Goal: Task Accomplishment & Management: Use online tool/utility

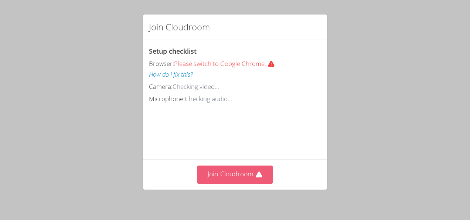
click at [240, 169] on button "Join Cloudroom" at bounding box center [235, 174] width 76 height 18
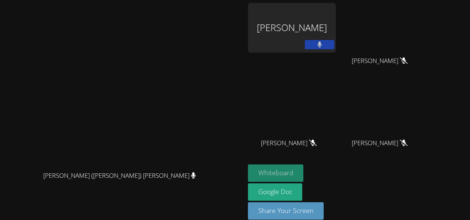
drag, startPoint x: 278, startPoint y: 171, endPoint x: 315, endPoint y: 179, distance: 37.8
click at [315, 179] on div "Whiteboard Google Doc Share Your Screen" at bounding box center [337, 194] width 179 height 61
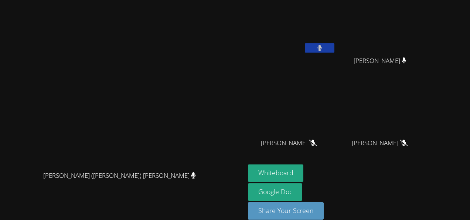
scroll to position [9, 0]
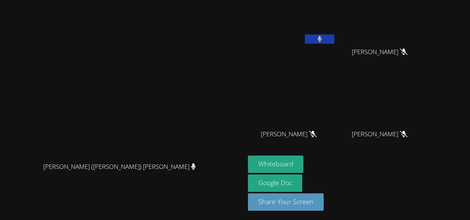
click at [322, 41] on icon at bounding box center [320, 39] width 5 height 6
click at [336, 33] on video at bounding box center [292, 19] width 88 height 50
click at [324, 38] on icon at bounding box center [320, 39] width 8 height 6
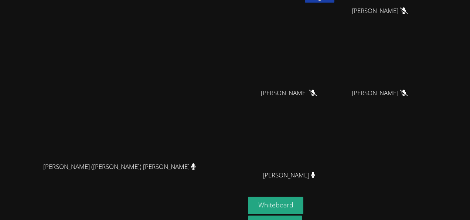
scroll to position [91, 0]
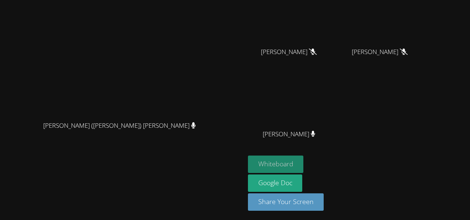
click at [304, 163] on button "Whiteboard" at bounding box center [276, 163] width 56 height 17
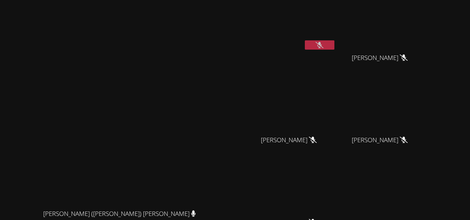
scroll to position [0, 0]
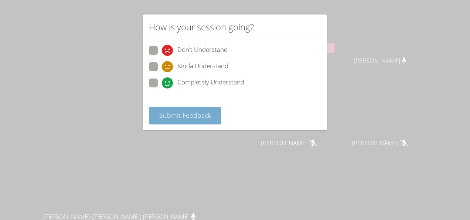
click at [191, 111] on span "Submit Feedback" at bounding box center [185, 115] width 52 height 9
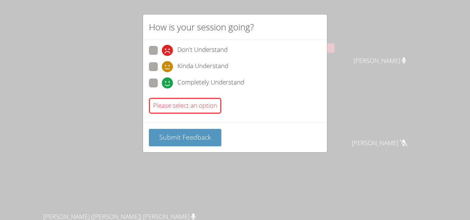
click at [162, 88] on span at bounding box center [162, 88] width 0 height 0
click at [162, 83] on input "Completely Understand" at bounding box center [165, 81] width 6 height 6
radio input "true"
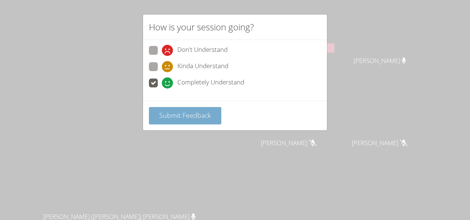
click at [171, 115] on span "Submit Feedback" at bounding box center [185, 115] width 52 height 9
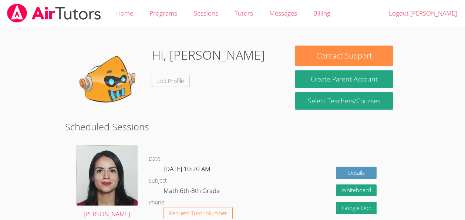
scroll to position [105, 0]
